Goal: Task Accomplishment & Management: Complete application form

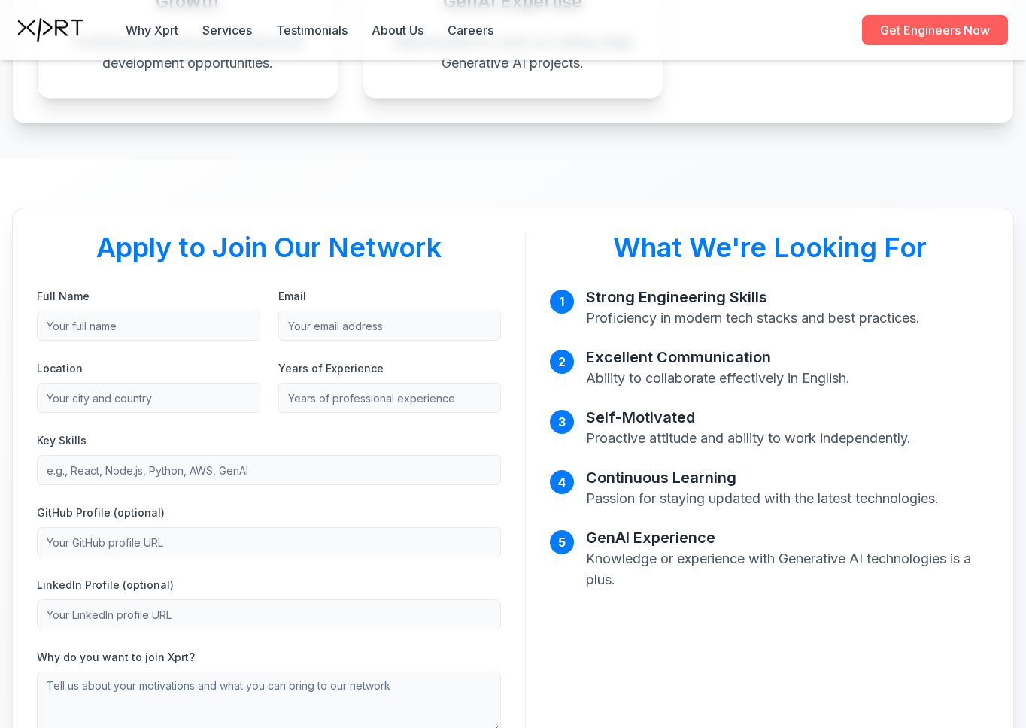
scroll to position [785, 0]
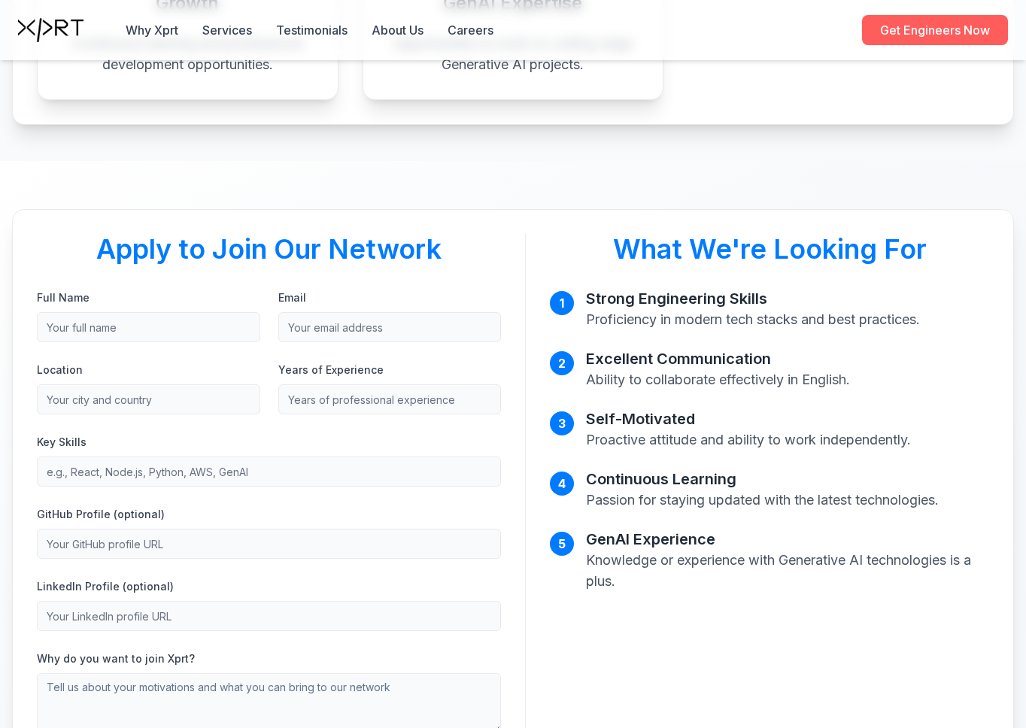
click at [137, 334] on input "Full Name" at bounding box center [148, 327] width 223 height 30
click at [173, 344] on form "Full Name [PERSON_NAME] Email Location Years of Experience Key Skills GitHub Pr…" at bounding box center [269, 535] width 464 height 494
click at [175, 327] on input "[PERSON_NAME]" at bounding box center [148, 327] width 223 height 30
type input "[PERSON_NAME] [PERSON_NAME]"
type input "[EMAIL_ADDRESS][DOMAIN_NAME]"
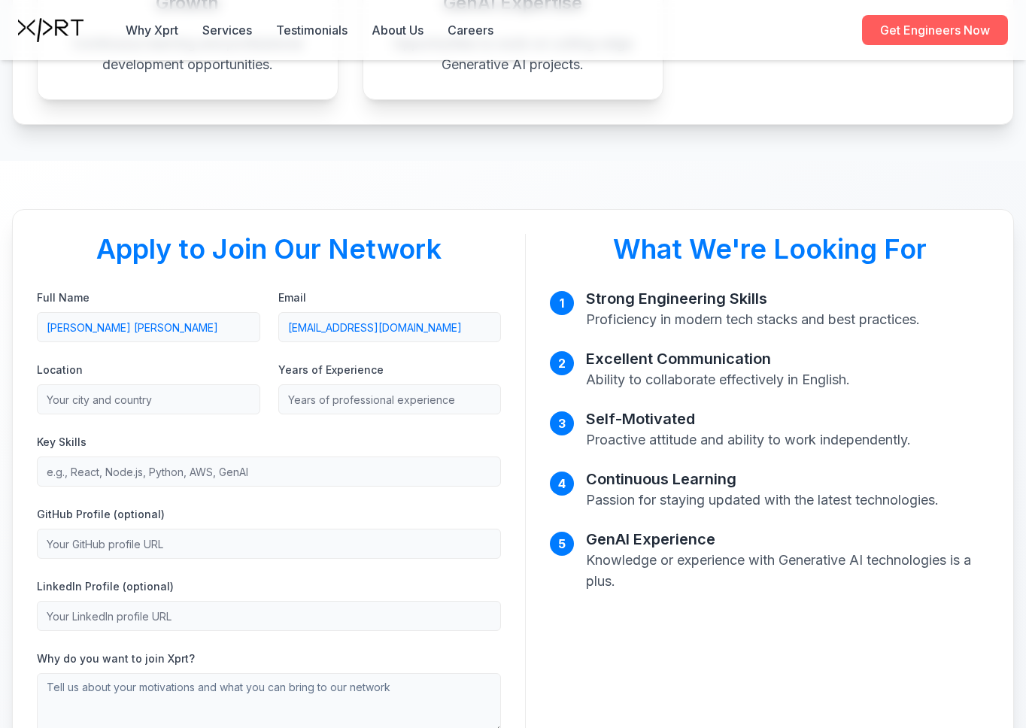
click at [179, 404] on input "Location" at bounding box center [148, 399] width 223 height 30
type input "[GEOGRAPHIC_DATA], [GEOGRAPHIC_DATA]"
click at [402, 402] on input "Years of Experience" at bounding box center [389, 399] width 223 height 30
type input "12"
click at [150, 442] on div "Key Skills" at bounding box center [269, 460] width 464 height 54
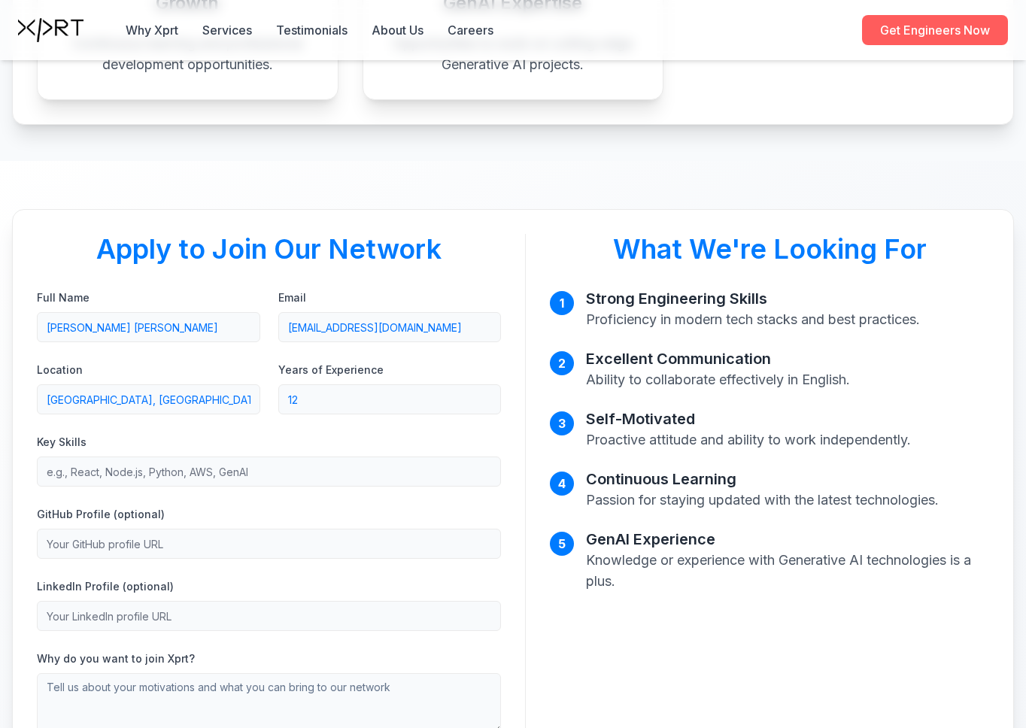
click at [231, 471] on input "Key Skills" at bounding box center [269, 472] width 464 height 30
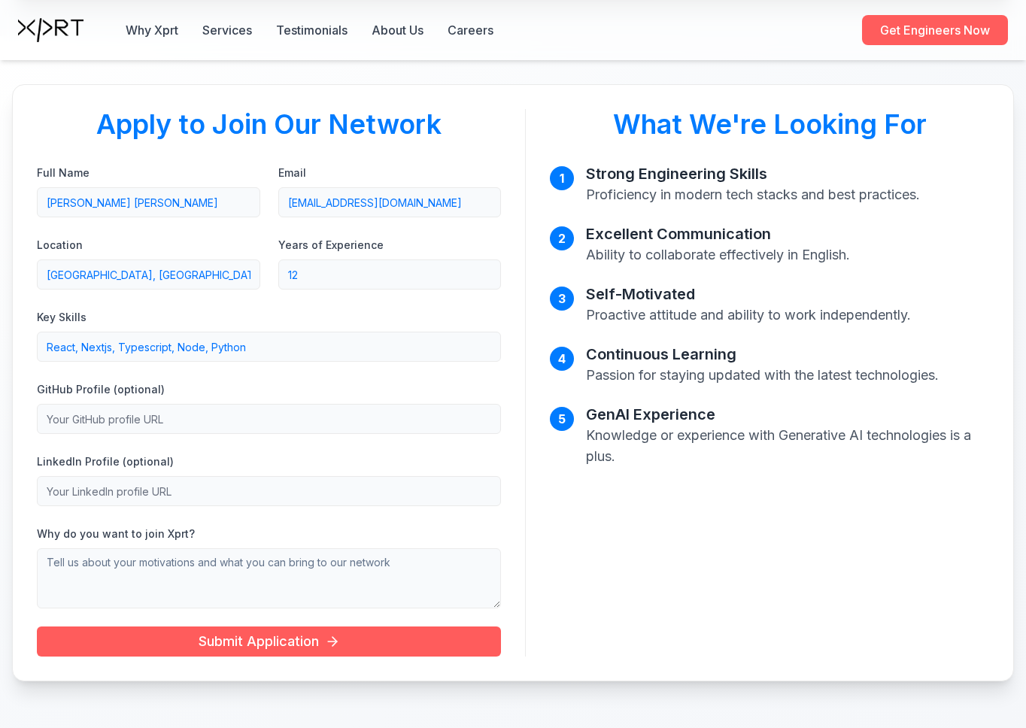
scroll to position [913, 0]
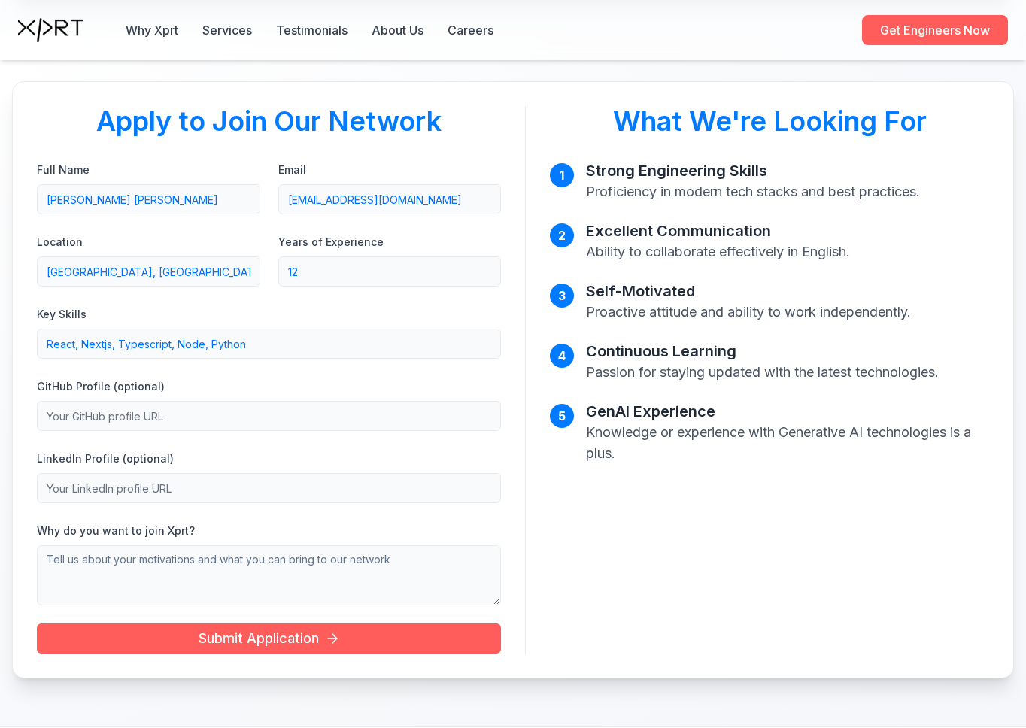
type input "React, Nextjs, Typescript, Node, Python"
click at [168, 411] on input "GitHub Profile (optional)" at bounding box center [269, 416] width 464 height 30
paste input "[URL][DOMAIN_NAME]"
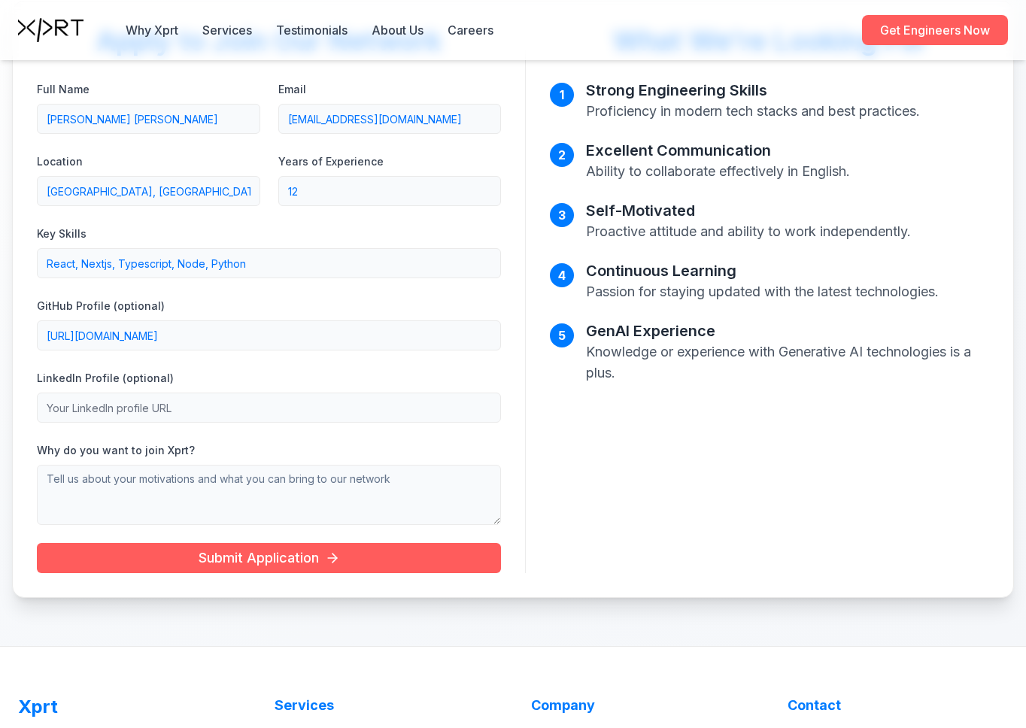
scroll to position [1013, 0]
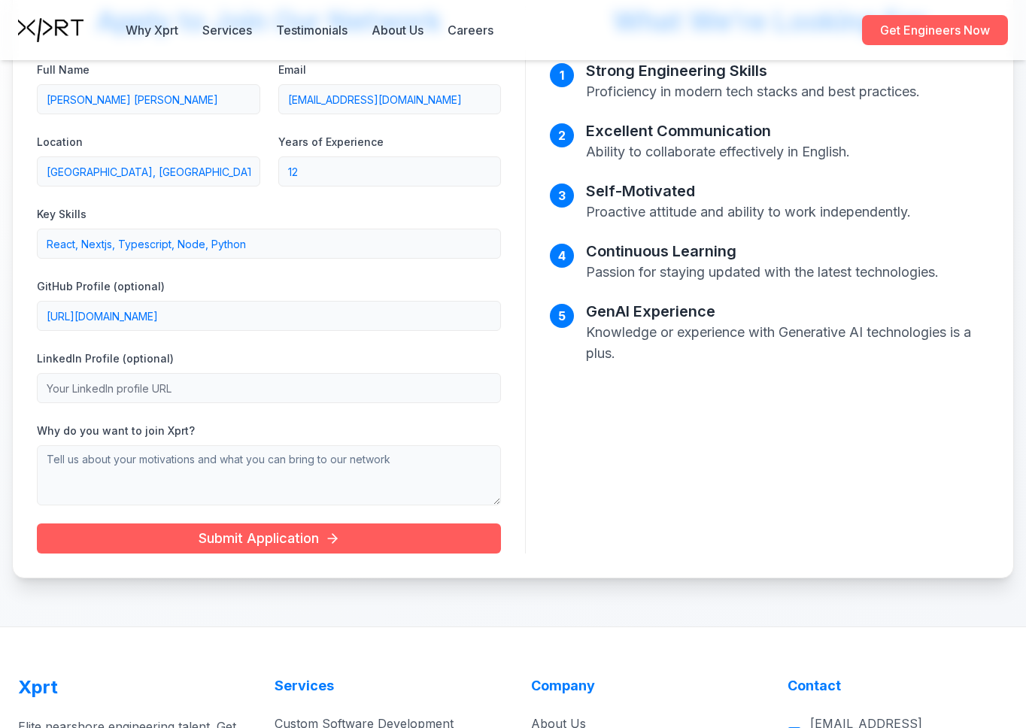
type input "[URL][DOMAIN_NAME]"
click at [153, 473] on textarea "Why do you want to join Xprt?" at bounding box center [269, 475] width 464 height 60
click at [149, 428] on label "Why do you want to join Xprt?" at bounding box center [116, 430] width 158 height 13
click at [149, 445] on textarea "Why do you want to join Xprt?" at bounding box center [269, 475] width 464 height 60
click at [149, 428] on label "Why do you want to join Xprt?" at bounding box center [116, 430] width 158 height 13
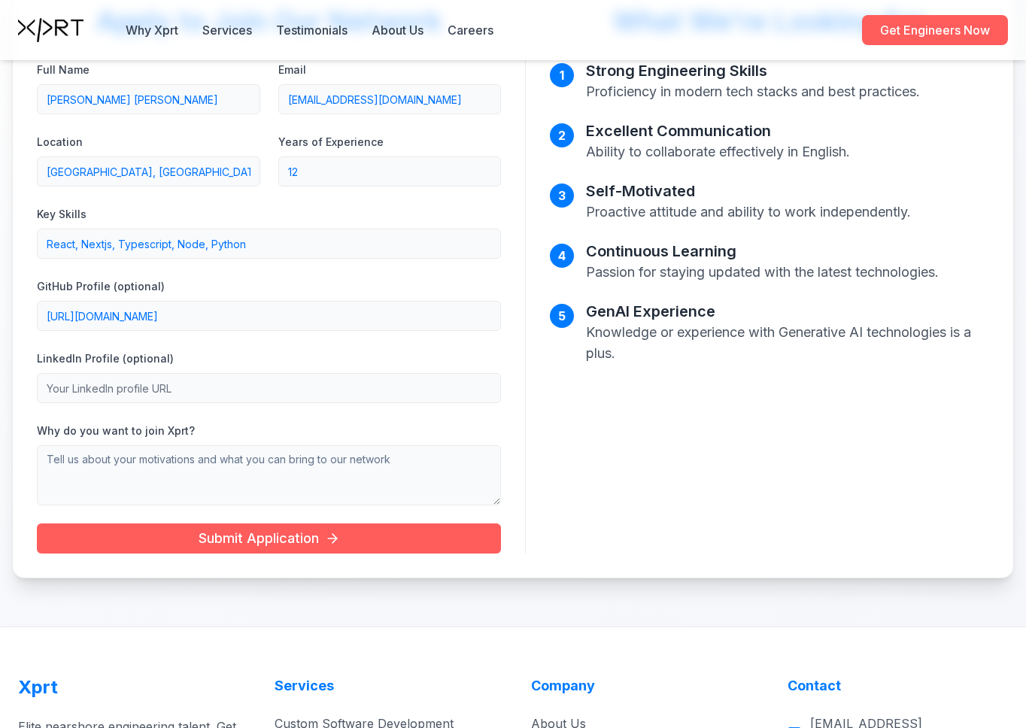
click at [149, 445] on textarea "Why do you want to join Xprt?" at bounding box center [269, 475] width 464 height 60
click at [149, 428] on label "Why do you want to join Xprt?" at bounding box center [116, 430] width 158 height 13
click at [149, 445] on textarea "Why do you want to join Xprt?" at bounding box center [269, 475] width 464 height 60
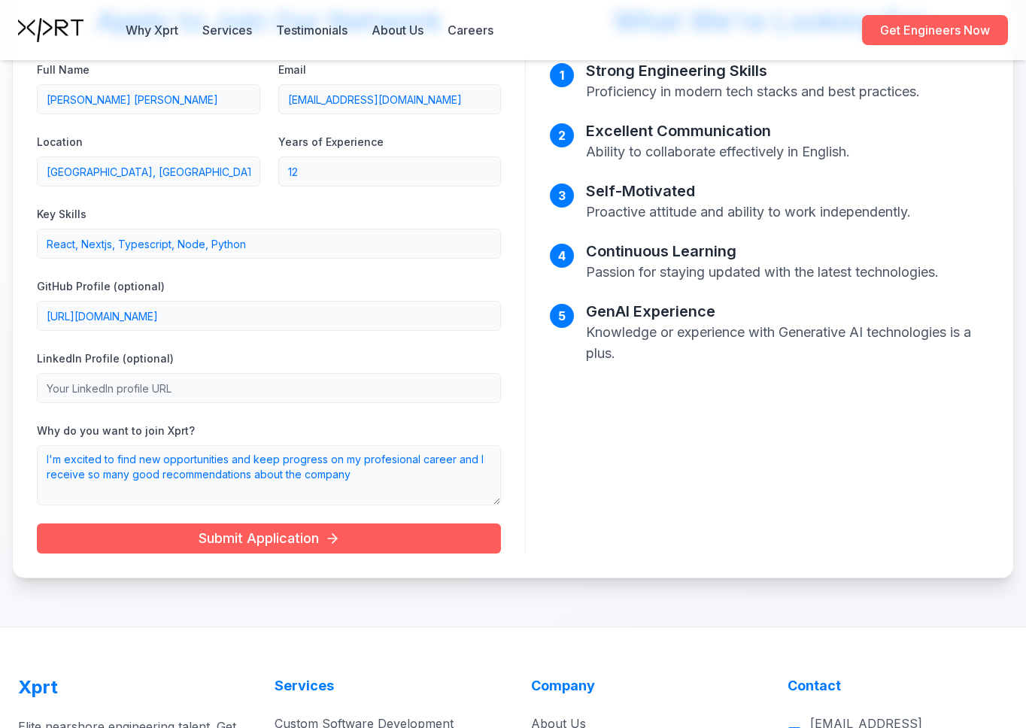
click at [302, 472] on textarea "I'm excited to find new opportunities and keep progress on my profesional caree…" at bounding box center [269, 475] width 464 height 60
type textarea "I'm excited to find new opportunities and keep progress on my profesional caree…"
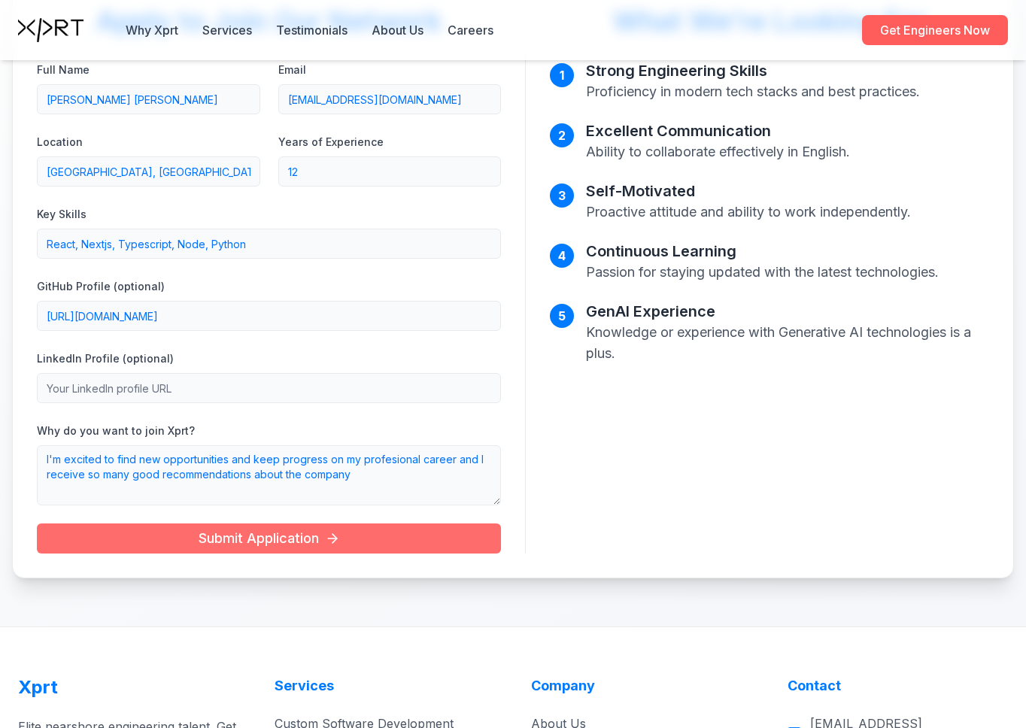
click at [264, 529] on span "Submit Application" at bounding box center [269, 538] width 141 height 21
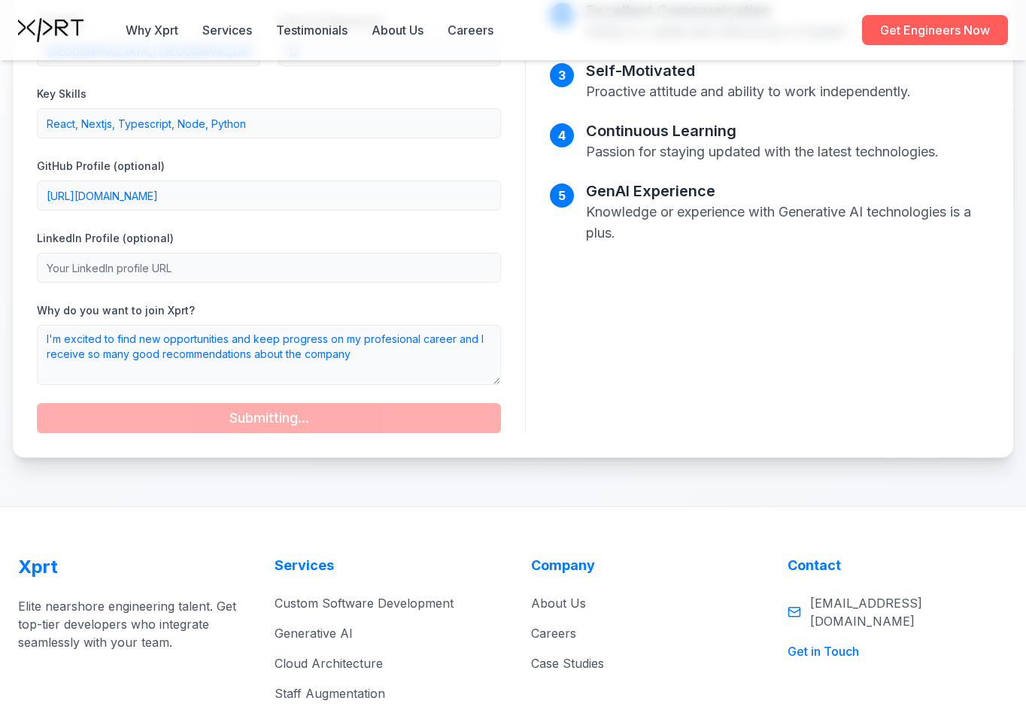
scroll to position [1235, 0]
